Goal: Transaction & Acquisition: Purchase product/service

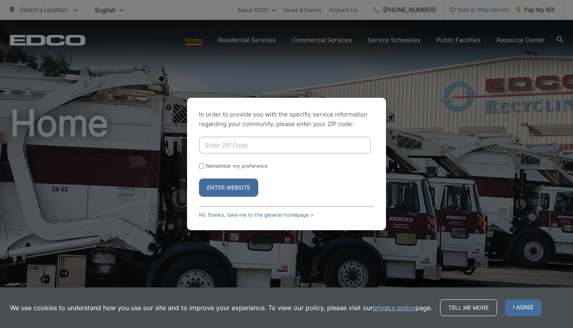
click at [233, 143] on input "Enter ZIP Code" at bounding box center [285, 145] width 172 height 17
type input "92078"
click at [204, 167] on div "Remember my preference" at bounding box center [286, 166] width 175 height 6
click at [199, 166] on input "Remember my preference" at bounding box center [201, 166] width 5 height 5
checkbox input "true"
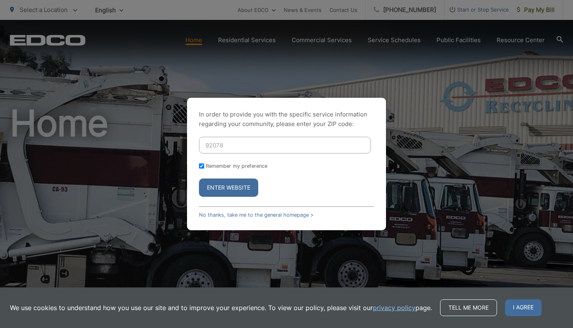
click at [209, 182] on button "Enter Website" at bounding box center [228, 188] width 59 height 18
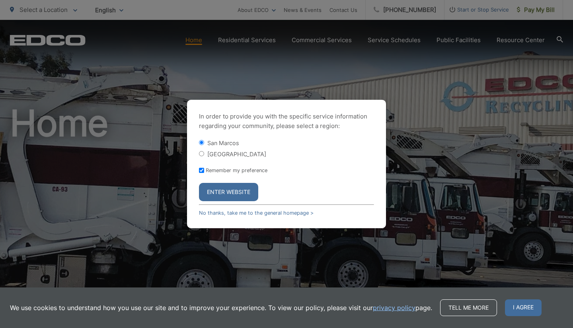
click at [235, 190] on button "Enter Website" at bounding box center [228, 192] width 59 height 18
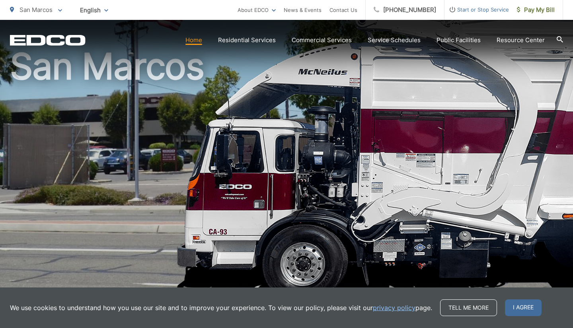
scroll to position [61, 0]
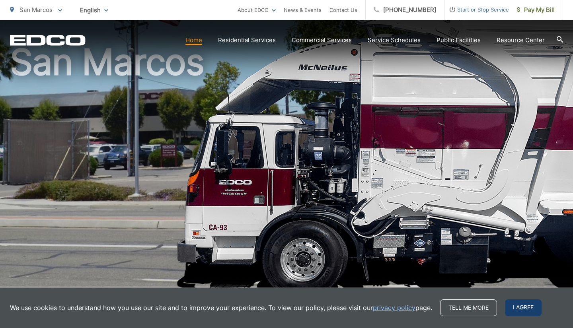
click at [531, 308] on span "I agree" at bounding box center [523, 308] width 37 height 17
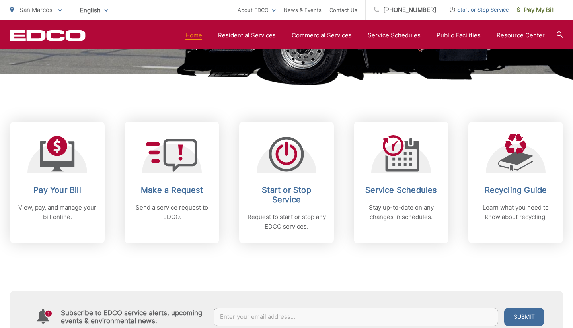
scroll to position [273, 0]
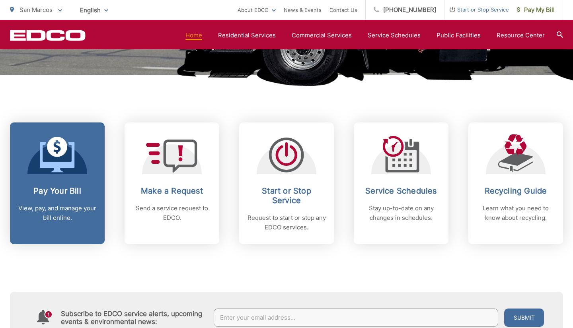
click at [87, 227] on link "Pay Your Bill View, pay, and manage your bill online." at bounding box center [57, 184] width 95 height 122
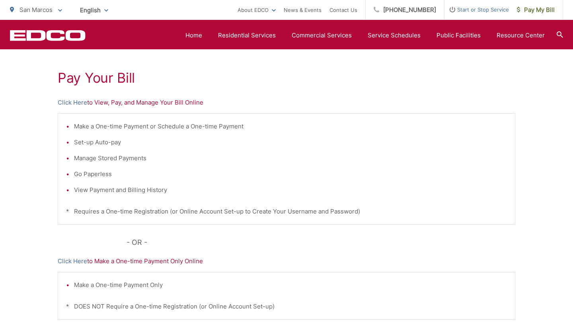
scroll to position [130, 0]
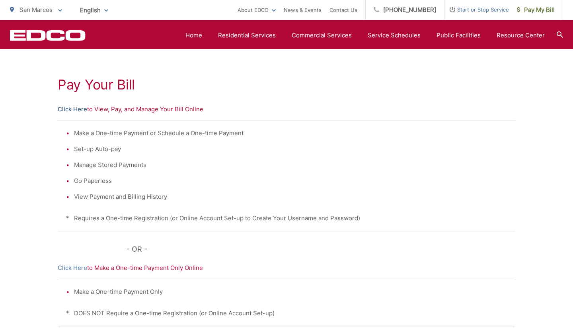
click at [78, 107] on link "Click Here" at bounding box center [72, 110] width 29 height 10
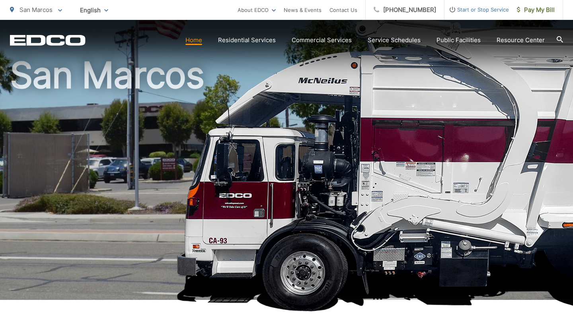
scroll to position [52, 0]
